Goal: Information Seeking & Learning: Learn about a topic

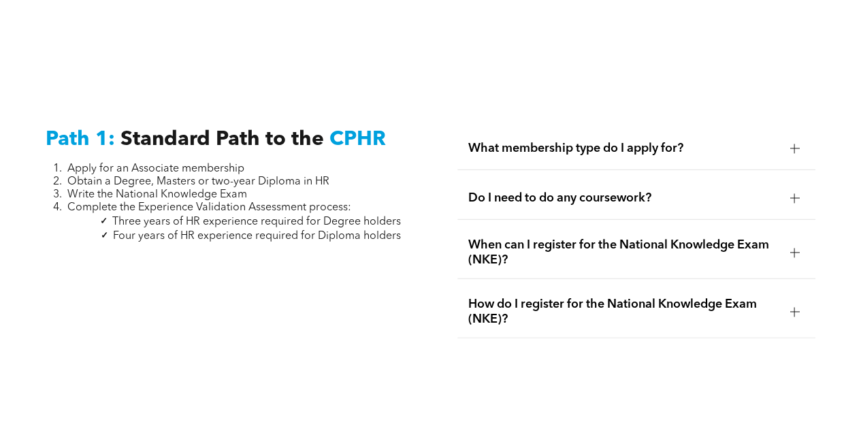
scroll to position [1740, 0]
click at [625, 197] on div "Do I need to do any coursework?" at bounding box center [636, 199] width 359 height 43
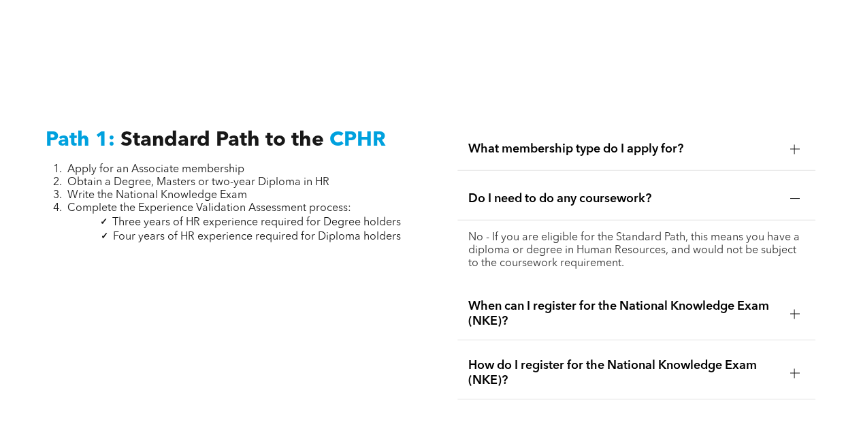
click at [590, 300] on span "When can I register for the National Knowledge Exam (NKE)?" at bounding box center [623, 314] width 311 height 30
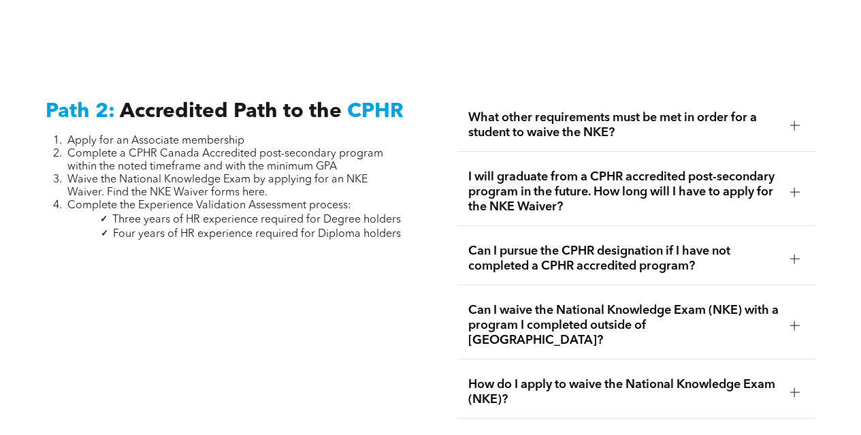
scroll to position [2174, 0]
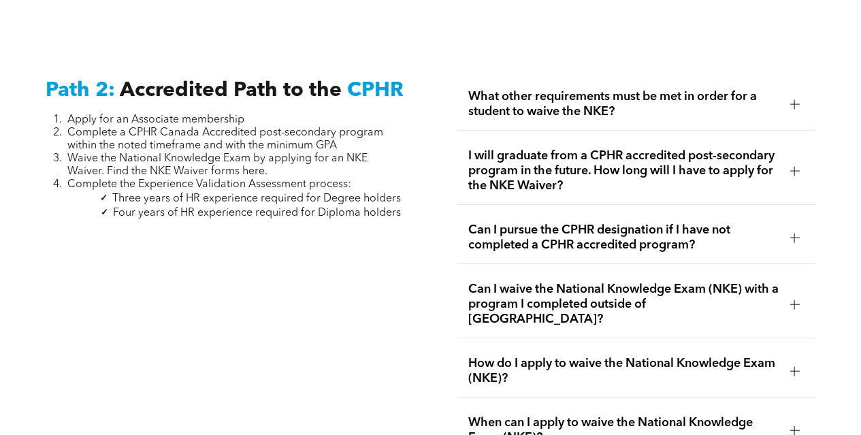
click at [629, 157] on span "I will graduate from a CPHR accredited post-secondary program in the future. Ho…" at bounding box center [623, 170] width 311 height 45
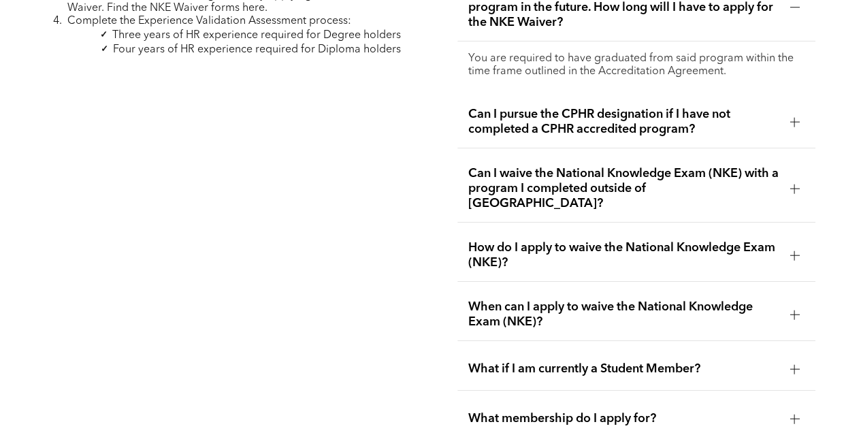
scroll to position [2336, 0]
click at [628, 241] on span "How do I apply to waive the National Knowledge Exam (NKE)?" at bounding box center [623, 256] width 311 height 30
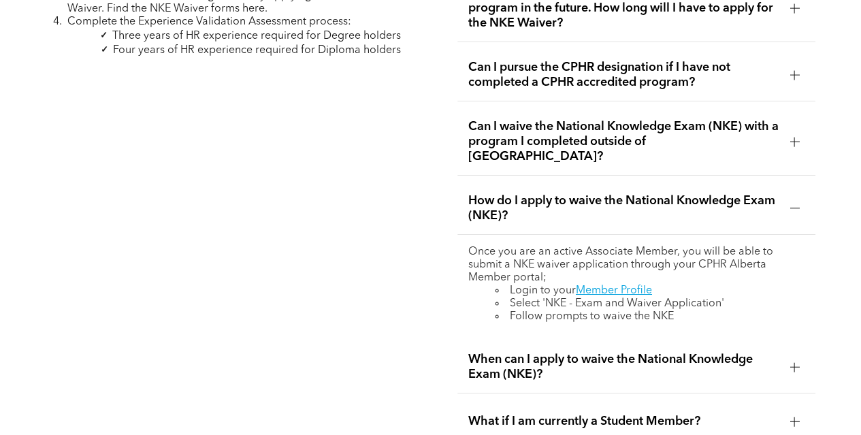
click at [579, 193] on span "How do I apply to waive the National Knowledge Exam (NKE)?" at bounding box center [623, 208] width 311 height 30
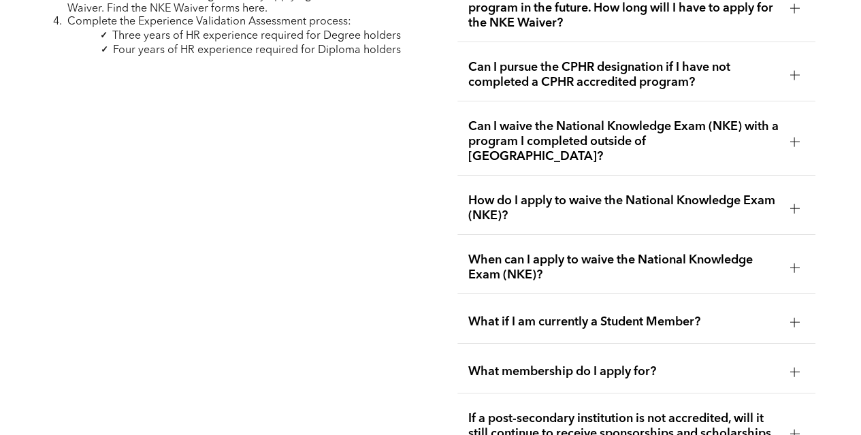
click at [598, 119] on span "Can I waive the National Knowledge Exam (NKE) with a program I completed outsid…" at bounding box center [623, 141] width 311 height 45
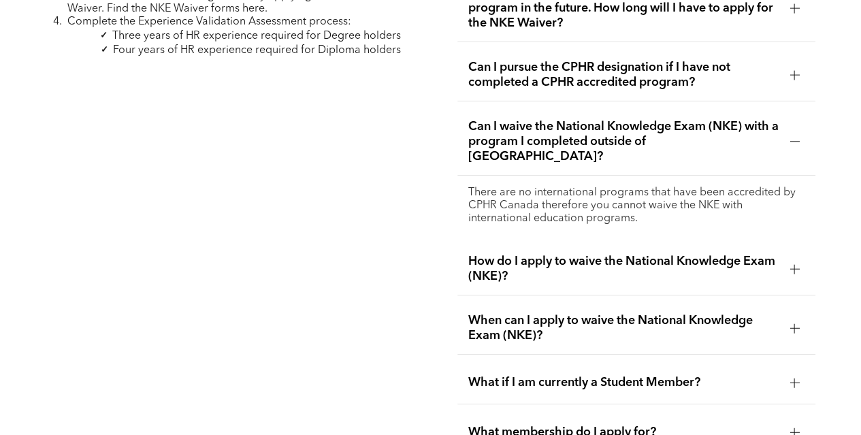
click at [610, 61] on span "Can I pursue the CPHR designation if I have not completed a CPHR accredited pro…" at bounding box center [623, 75] width 311 height 30
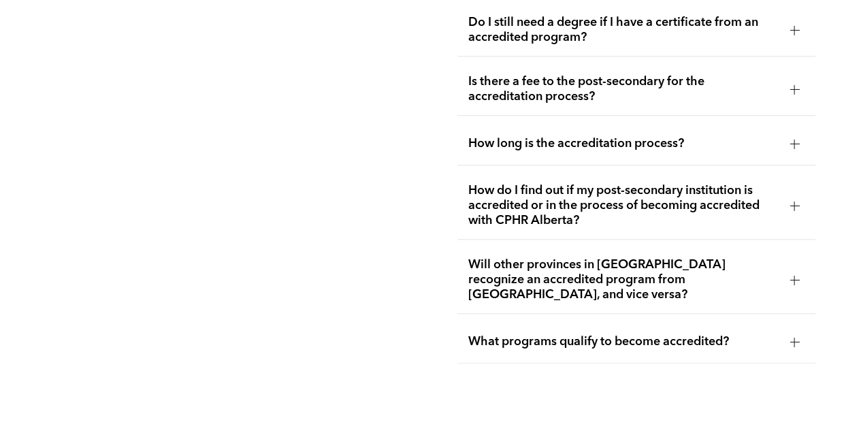
scroll to position [3168, 0]
click at [622, 210] on span "How do I find out if my post-secondary institution is accredited or in the proc…" at bounding box center [623, 204] width 311 height 45
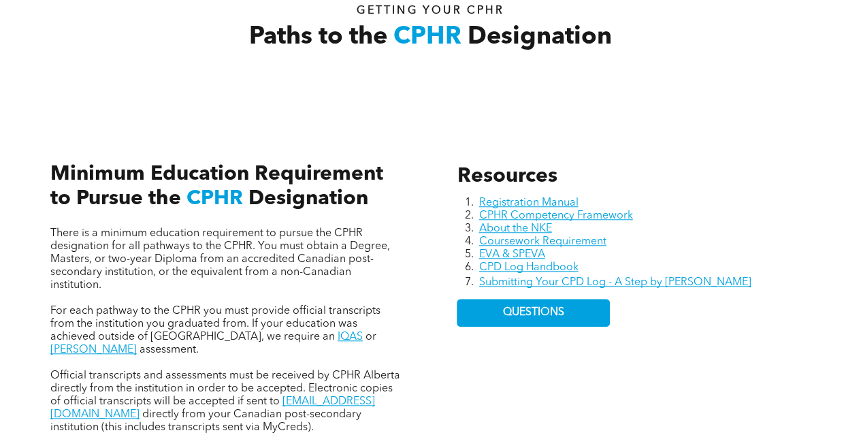
scroll to position [478, 0]
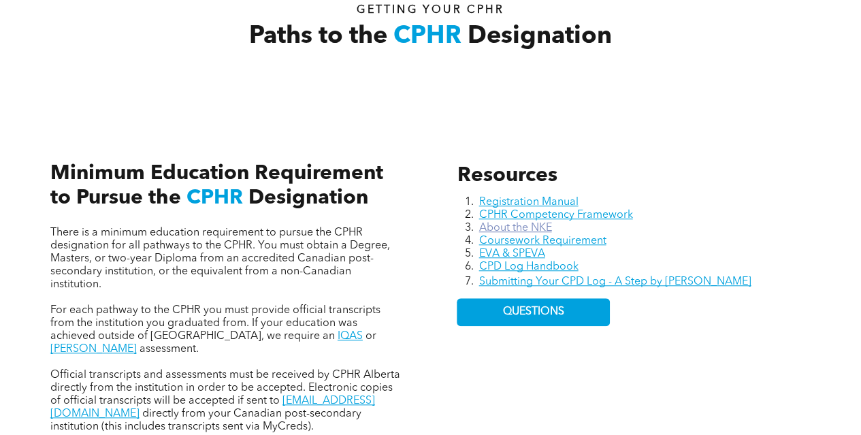
click at [529, 226] on link "About the NKE" at bounding box center [515, 228] width 73 height 11
click at [512, 240] on link "Coursework Requirement" at bounding box center [542, 241] width 127 height 11
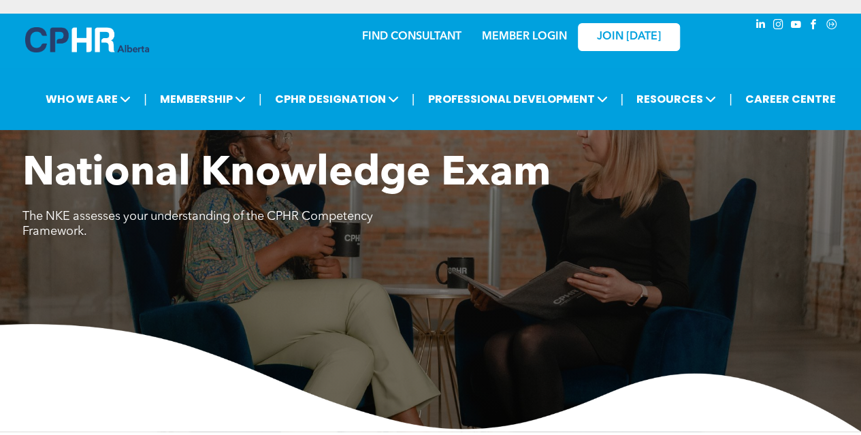
click at [529, 226] on div "National Knowledge Exam The NKE assesses your understanding of the CPHR Compete…" at bounding box center [430, 203] width 817 height 106
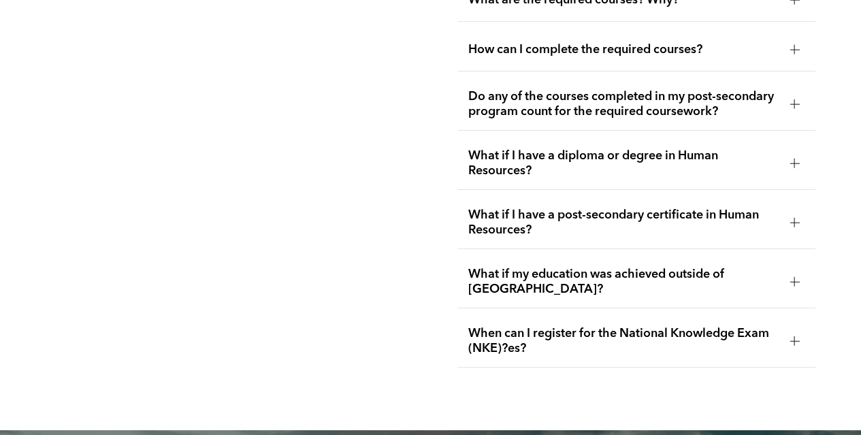
scroll to position [2417, 0]
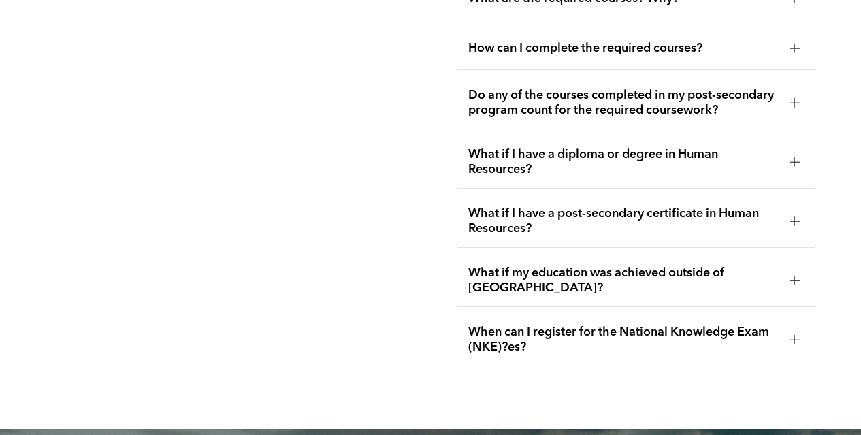
click at [644, 327] on span "When can I register for the National Knowledge Exam (NKE)?es?" at bounding box center [623, 340] width 311 height 30
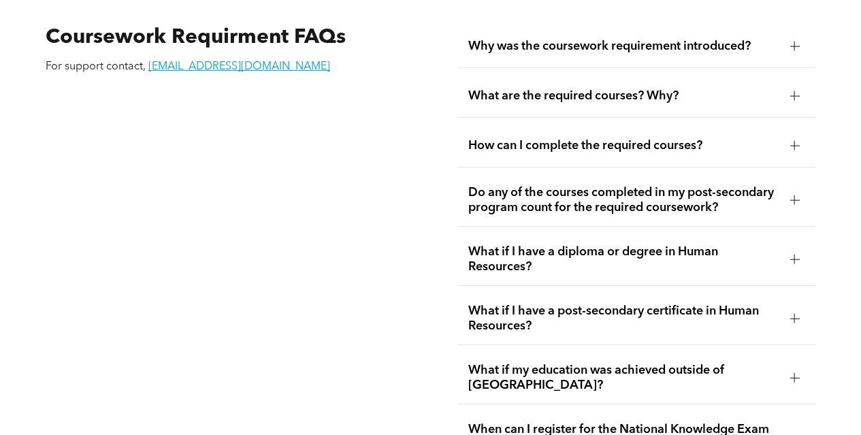
scroll to position [2321, 0]
click at [636, 233] on div "What if I have a diploma or degree in Human Resources?" at bounding box center [636, 259] width 359 height 52
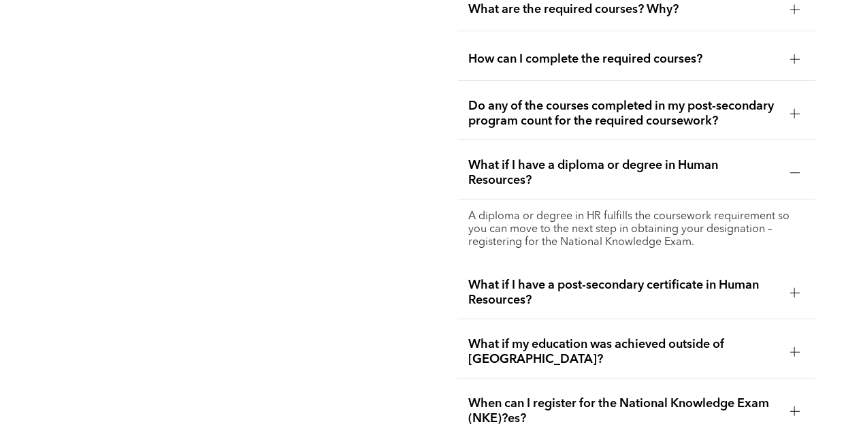
scroll to position [2415, 0]
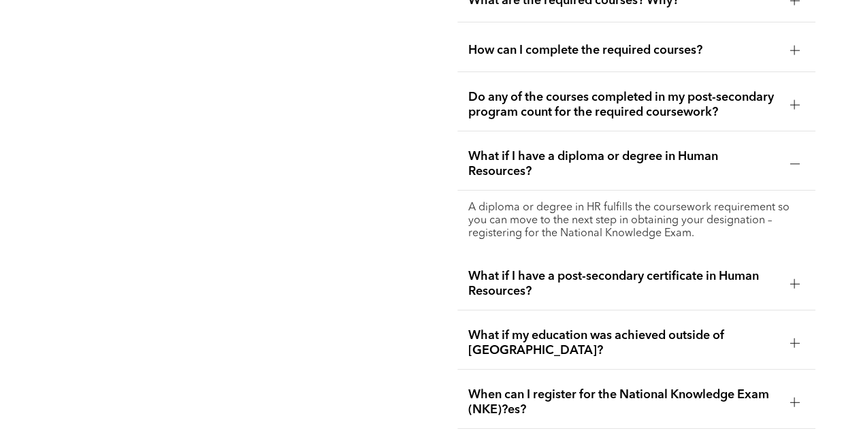
click at [618, 269] on span "What if I have a post-secondary certificate in Human Resources?" at bounding box center [623, 284] width 311 height 30
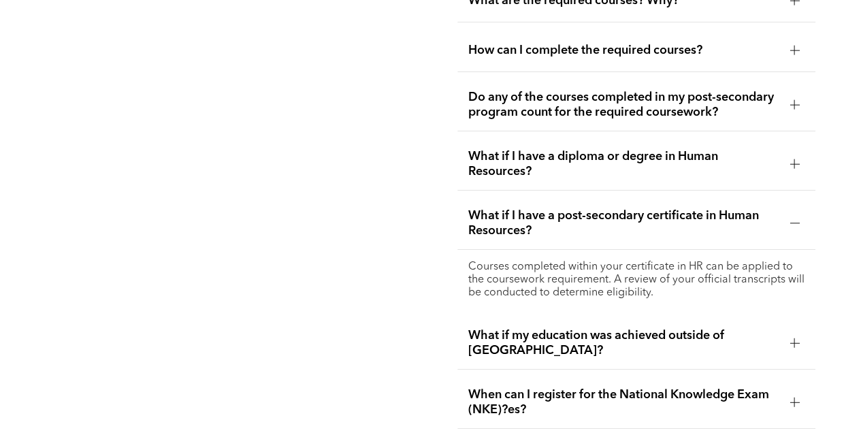
click at [605, 347] on span "What if my education was achieved outside of Canada?" at bounding box center [623, 343] width 311 height 30
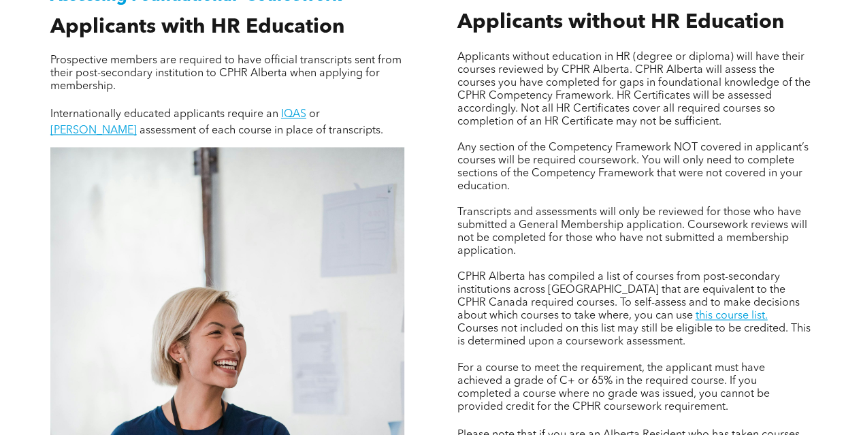
scroll to position [924, 0]
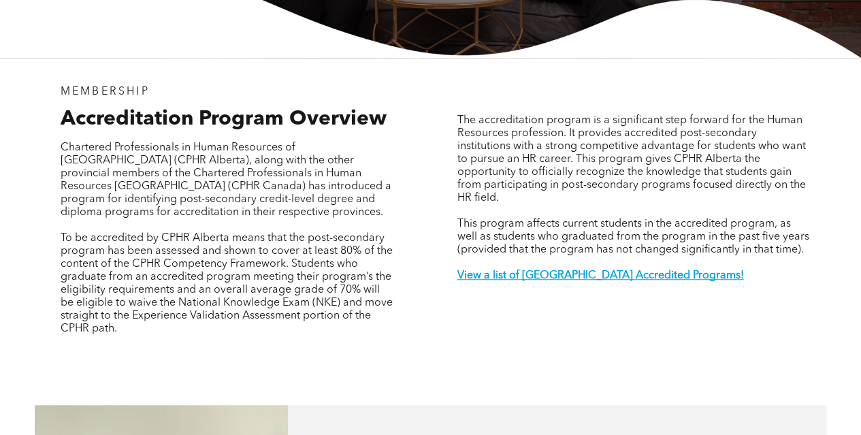
scroll to position [382, 0]
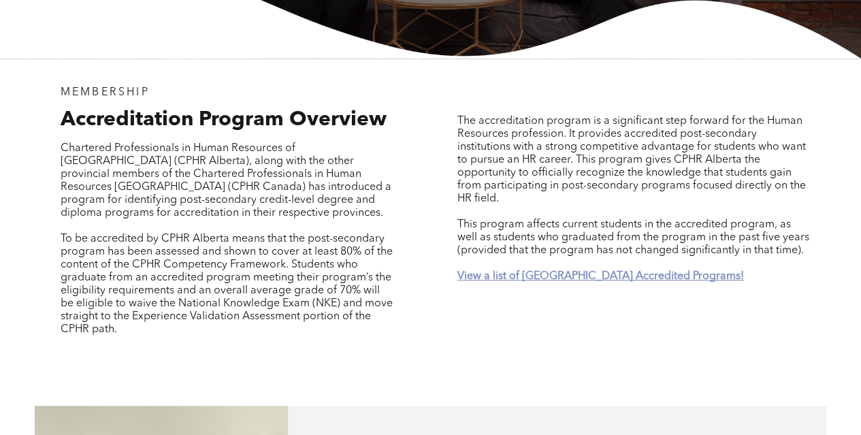
click at [509, 271] on strong "View a list of [GEOGRAPHIC_DATA] Accredited Programs!" at bounding box center [600, 276] width 287 height 11
